Goal: Find specific page/section: Find specific page/section

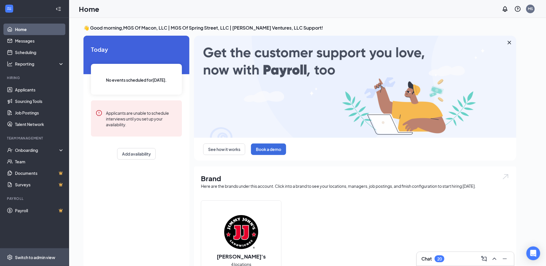
click at [37, 255] on div "Switch to admin view" at bounding box center [35, 258] width 40 height 6
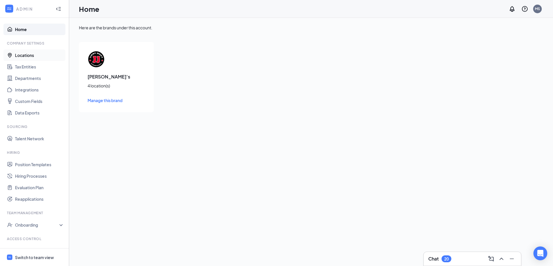
click at [33, 57] on link "Locations" at bounding box center [39, 56] width 49 height 12
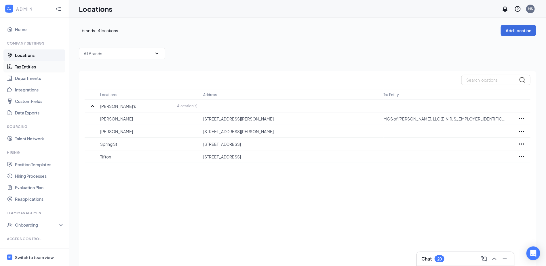
click at [27, 66] on link "Tax Entities" at bounding box center [39, 67] width 49 height 12
